Goal: Find specific page/section: Find specific page/section

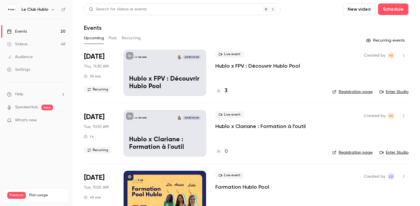
click at [232, 67] on p "Hublo x FPV : Découvrir Hublo Pool" at bounding box center [257, 66] width 85 height 7
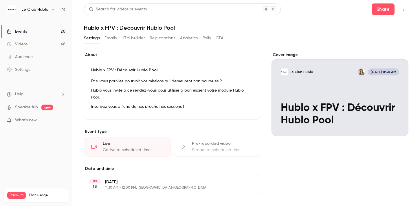
click at [155, 39] on button "Registrations" at bounding box center [163, 38] width 26 height 9
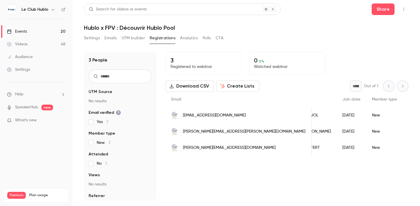
scroll to position [0, 83]
click at [31, 32] on link "Events 20" at bounding box center [36, 31] width 72 height 13
